Goal: Find specific fact: Find specific fact

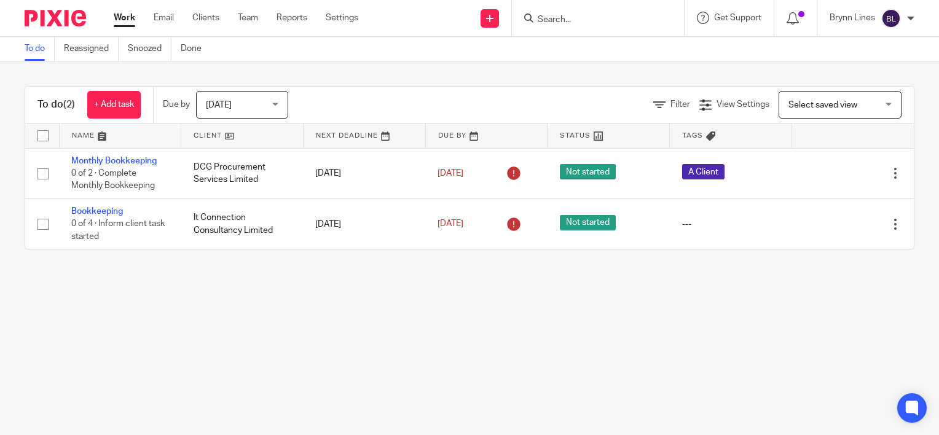
click at [585, 15] on input "Search" at bounding box center [591, 20] width 111 height 11
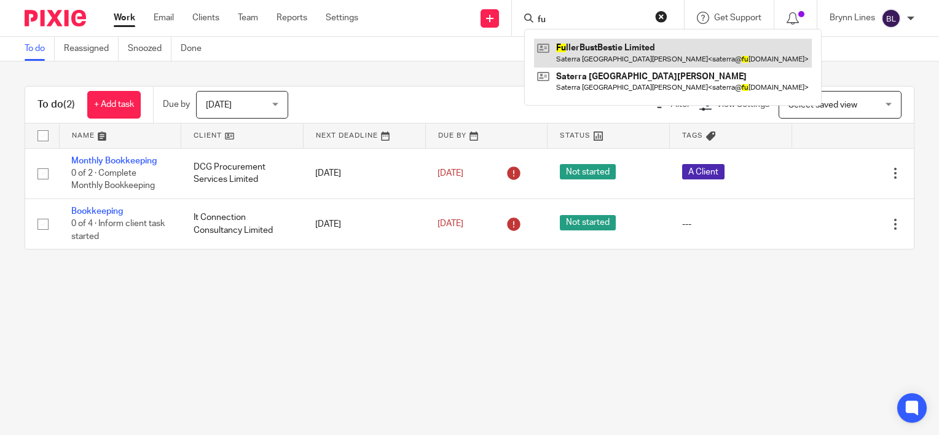
type input "fu"
click at [593, 56] on link at bounding box center [673, 53] width 278 height 28
click at [591, 52] on link at bounding box center [673, 53] width 278 height 28
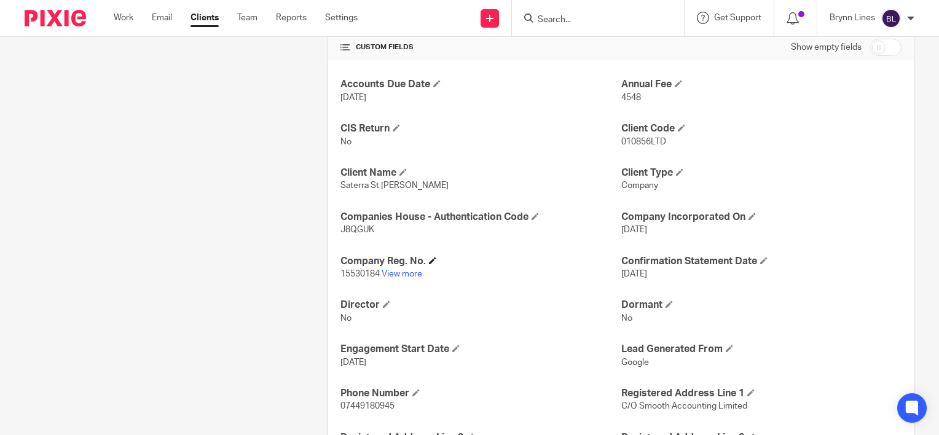
scroll to position [491, 0]
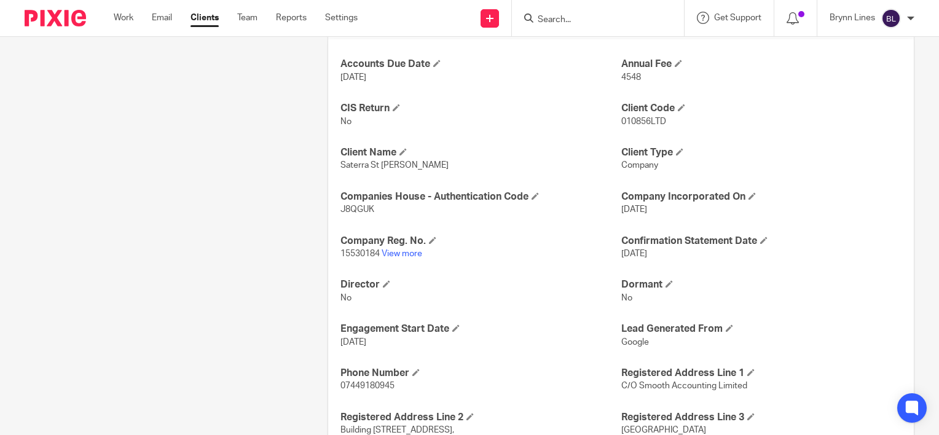
click at [361, 254] on span "15530184" at bounding box center [359, 253] width 39 height 9
copy p "15530184"
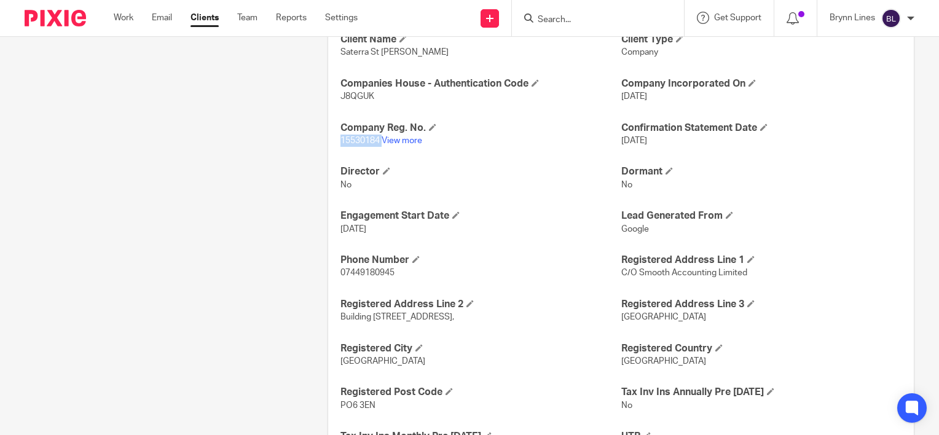
scroll to position [737, 0]
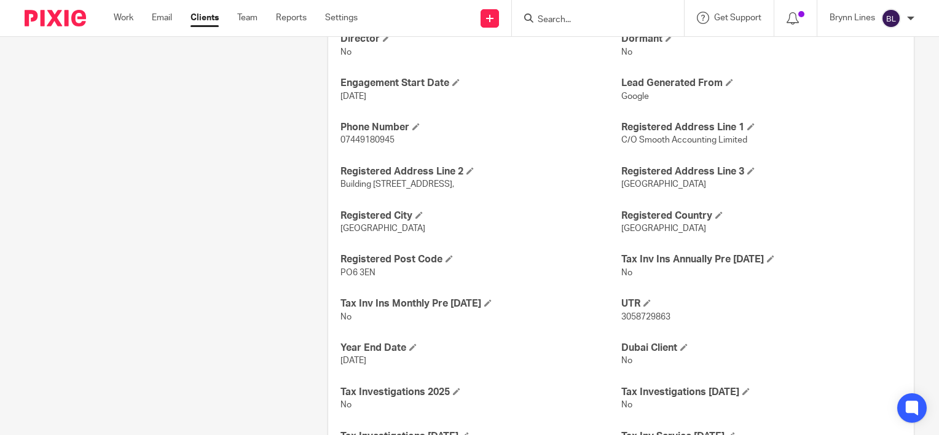
click at [632, 317] on span "3058729863" at bounding box center [645, 317] width 49 height 9
copy span "3058729863"
